Goal: Check status: Check status

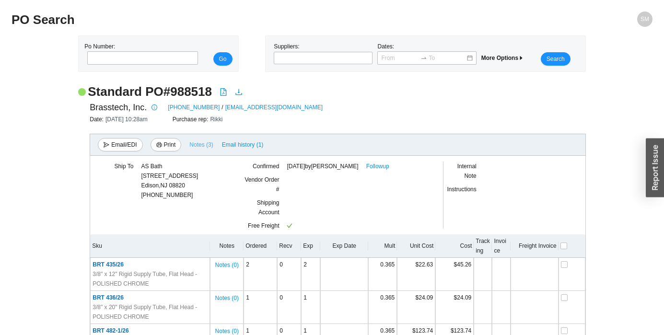
click at [199, 139] on button "Notes ( 3 )" at bounding box center [201, 142] width 24 height 7
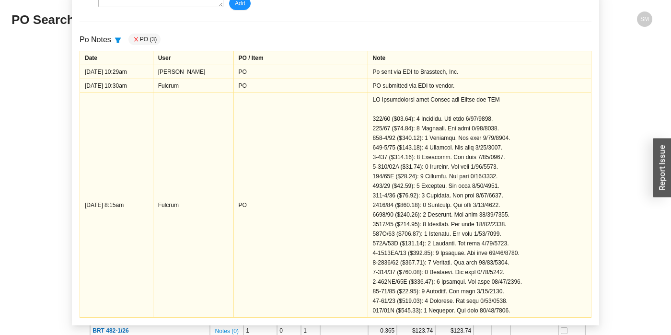
scroll to position [59, 0]
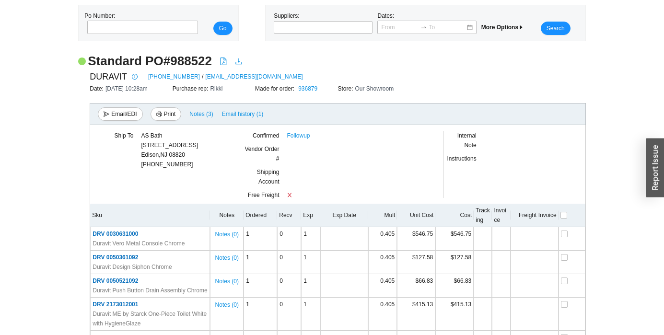
scroll to position [48, 0]
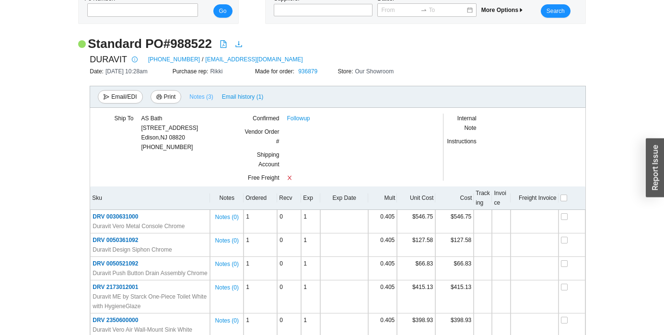
click at [203, 97] on span "Notes ( 3 )" at bounding box center [200, 97] width 23 height 10
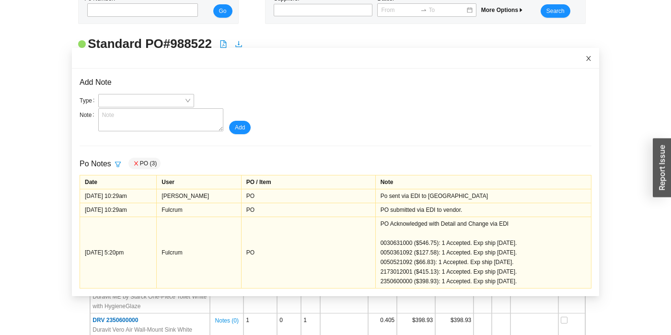
click at [578, 60] on span "Close" at bounding box center [588, 58] width 21 height 21
